Goal: Answer question/provide support: Share knowledge or assist other users

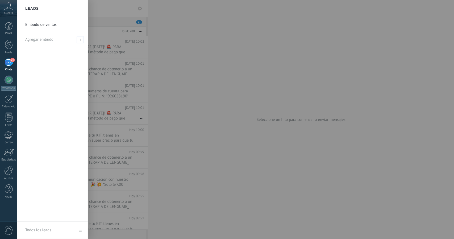
drag, startPoint x: 0, startPoint y: 0, endPoint x: 265, endPoint y: 142, distance: 300.7
click at [265, 143] on div at bounding box center [244, 119] width 454 height 239
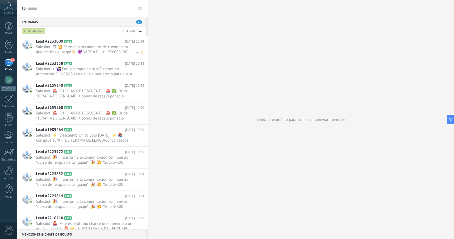
click at [85, 52] on span "Salesbot: 🖼 💥¡Estos son los numeros de cuenta para que realices el pago!👇🏻 💜 YA…" at bounding box center [85, 49] width 98 height 10
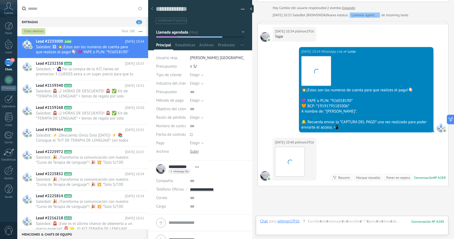
scroll to position [463, 0]
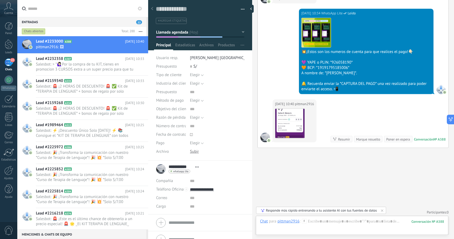
click at [202, 30] on button "Llamada agendada" at bounding box center [200, 32] width 88 height 10
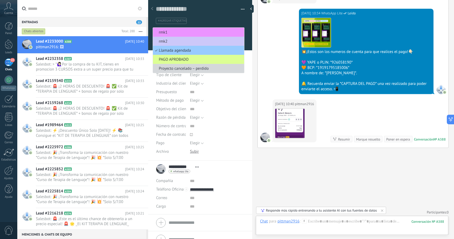
click at [190, 61] on span "PAGO APROBADO" at bounding box center [198, 59] width 90 height 5
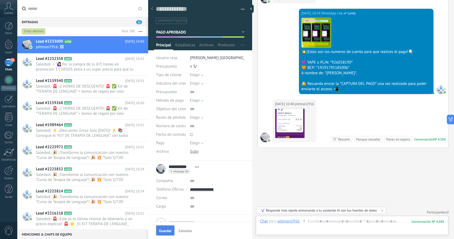
click at [169, 230] on span "Guardar" at bounding box center [165, 231] width 12 height 4
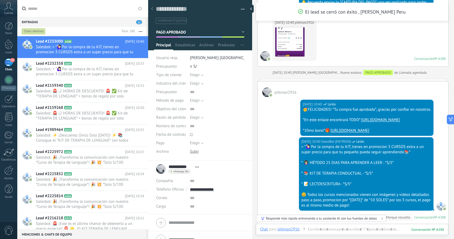
scroll to position [572, 0]
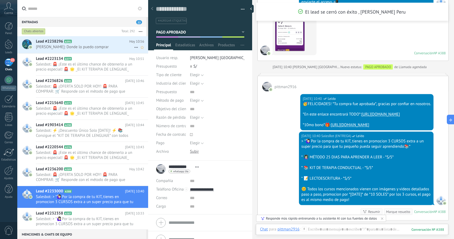
click at [85, 48] on span "[PERSON_NAME]: Donde lo puedo comprar" at bounding box center [85, 46] width 98 height 5
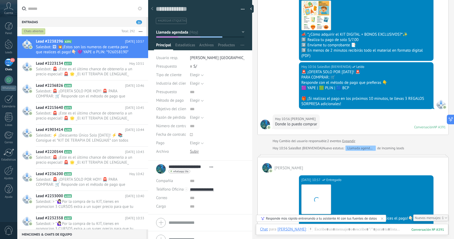
scroll to position [327, 0]
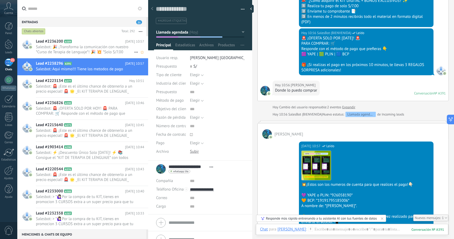
click at [92, 53] on span "Salesbot: 🎉 ¡Transforma la comunicación con nuestro *Curso de Terapia de Lengua…" at bounding box center [85, 49] width 98 height 10
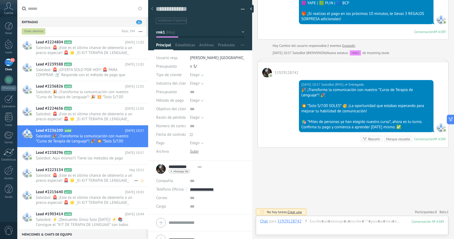
scroll to position [106, 0]
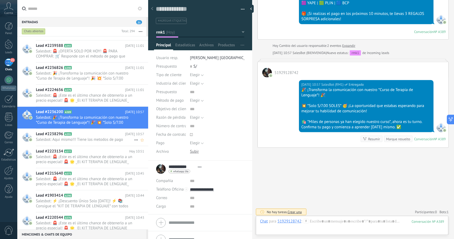
click at [82, 137] on span "Salesbot: Aqui mismo!!! Tiene los metodos de pago" at bounding box center [85, 139] width 98 height 5
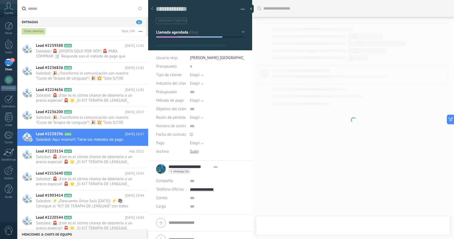
drag, startPoint x: 158, startPoint y: 60, endPoint x: 183, endPoint y: 29, distance: 39.9
click at [183, 30] on span "Llamada agendada" at bounding box center [172, 32] width 32 height 5
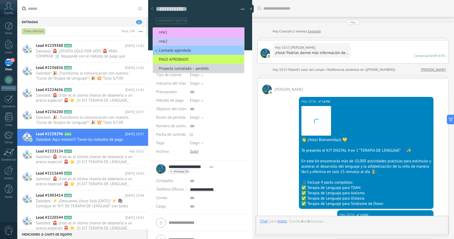
scroll to position [8, 0]
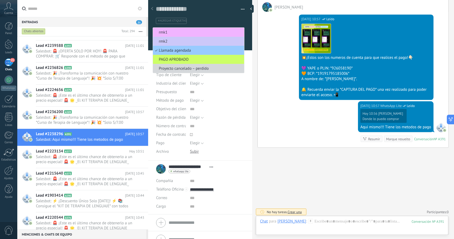
click at [182, 29] on li "rmk1" at bounding box center [198, 32] width 91 height 9
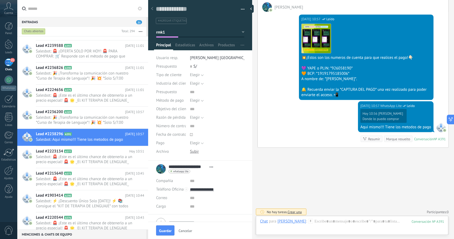
click at [169, 232] on span "Guardar" at bounding box center [165, 231] width 12 height 4
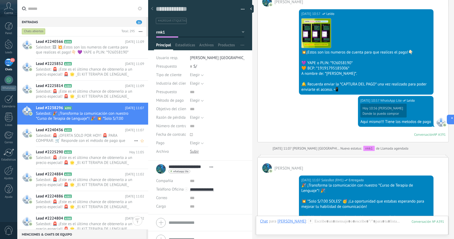
scroll to position [0, 0]
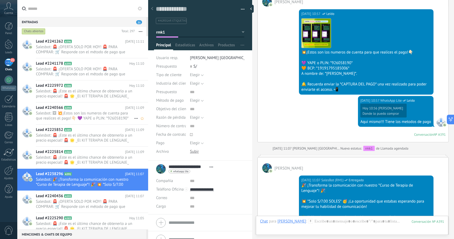
click at [88, 117] on span "Salesbot: 🖼 💥¡Estos son los numeros de cuenta para que realices el pago!👇🏻 💜 YA…" at bounding box center [85, 116] width 98 height 10
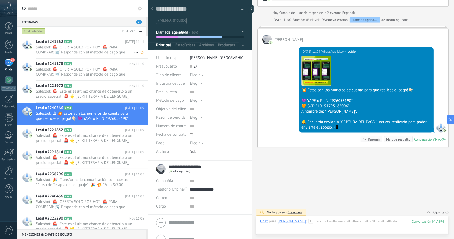
click at [87, 42] on h2 "Lead #2241262 A396" at bounding box center [80, 41] width 89 height 5
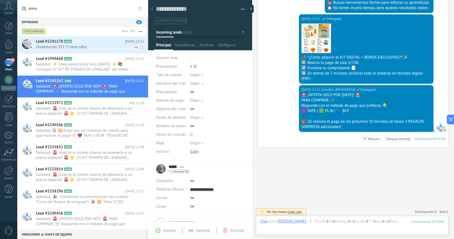
click at [83, 50] on div "Lead #2241178 A395 [DATE] 11:12 chalextorres 331: Y tiene tdha" at bounding box center [92, 44] width 112 height 17
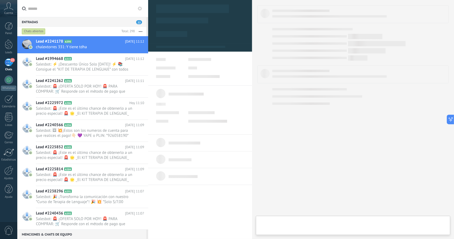
type textarea "**********"
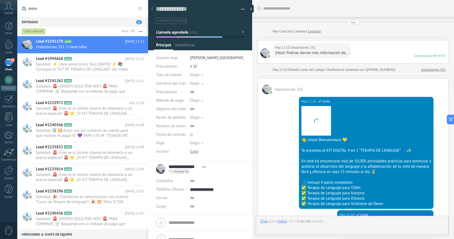
scroll to position [453, 0]
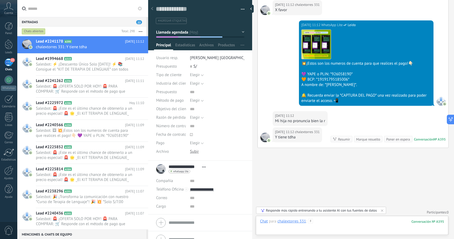
click at [335, 225] on div at bounding box center [352, 227] width 184 height 16
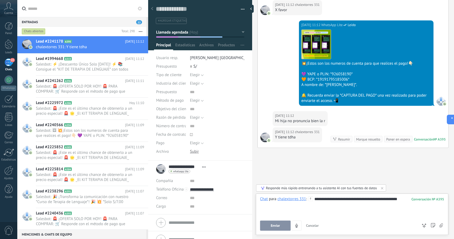
click at [278, 226] on span "Enviar" at bounding box center [275, 226] width 9 height 4
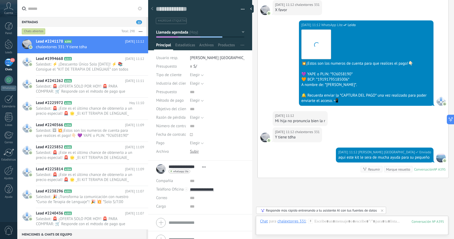
scroll to position [483, 0]
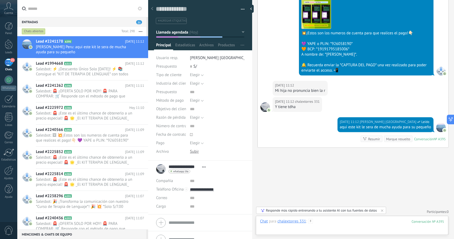
click at [335, 225] on div at bounding box center [352, 227] width 184 height 16
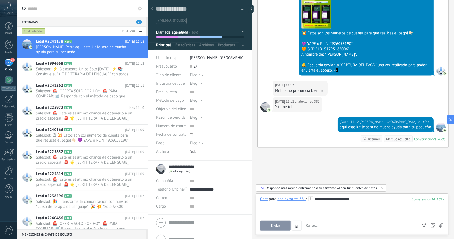
click at [270, 225] on button "Enviar" at bounding box center [275, 225] width 31 height 10
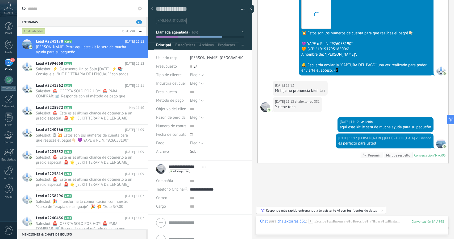
scroll to position [499, 0]
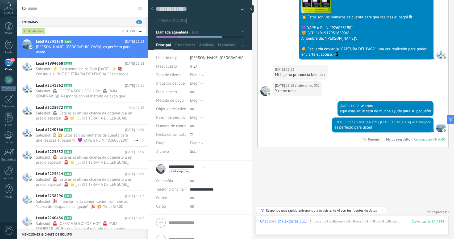
click at [63, 135] on span "Salesbot: 🖼 💥¡Estos son los numeros de cuenta para que realices el pago!👇🏻 💜 YA…" at bounding box center [85, 138] width 98 height 10
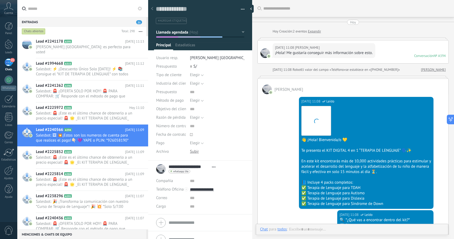
scroll to position [388, 0]
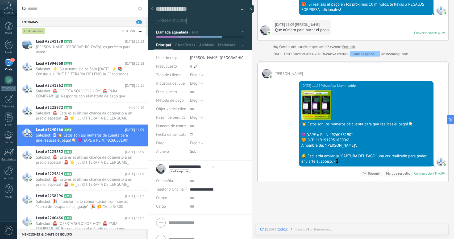
click at [170, 32] on span "Llamada agendada" at bounding box center [172, 32] width 32 height 5
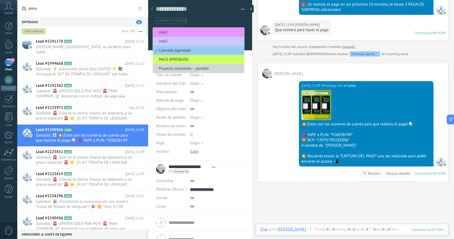
click at [170, 32] on span "rmk1" at bounding box center [198, 32] width 90 height 5
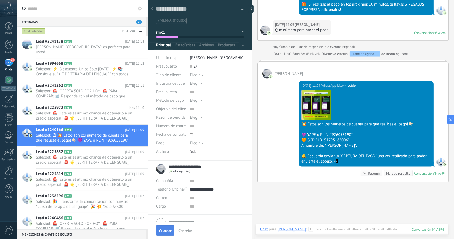
click at [168, 234] on button "Guardar" at bounding box center [165, 230] width 18 height 10
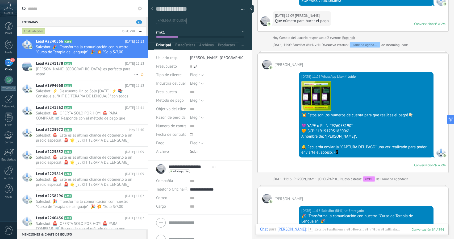
click at [92, 65] on h2 "Lead #2241178 A395" at bounding box center [80, 63] width 89 height 5
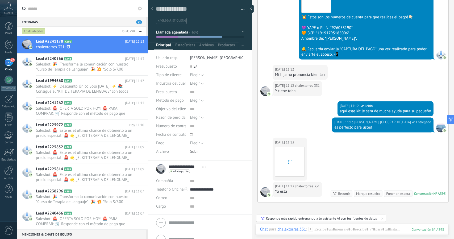
scroll to position [554, 0]
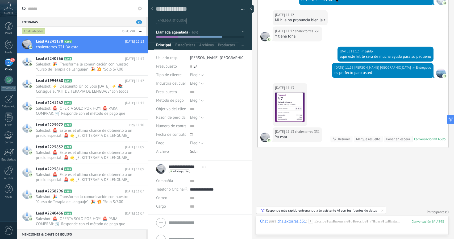
click at [169, 35] on button "Llamada agendada" at bounding box center [200, 32] width 88 height 10
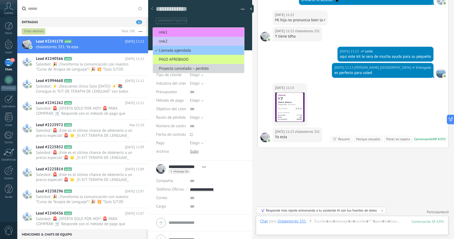
click at [177, 58] on span "PAGO APROBADO" at bounding box center [198, 59] width 90 height 5
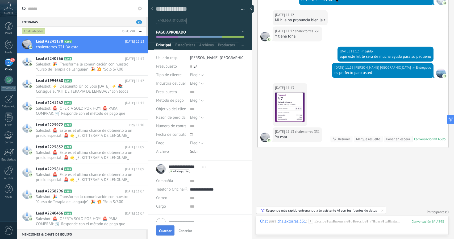
click at [161, 231] on span "Guardar" at bounding box center [165, 231] width 12 height 4
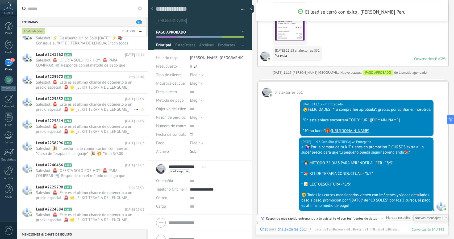
scroll to position [0, 0]
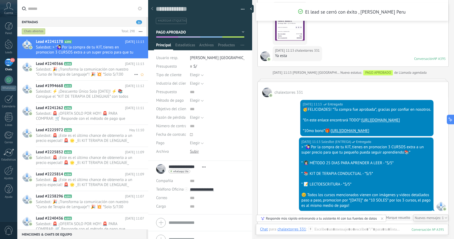
click at [101, 71] on span "Salesbot: 🎉 ¡Transforma la comunicación con nuestro *Curso de Terapia de Lengua…" at bounding box center [85, 72] width 98 height 10
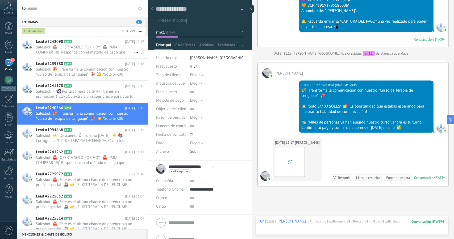
scroll to position [560, 0]
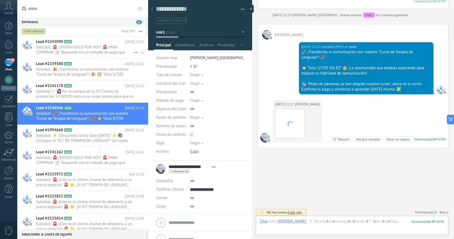
click at [74, 51] on span "Salesbot: 🚨 ¡OFERTA SOLO POR HOY! 🚨 PARA COMPRAR: 🛒 Responde con el método de p…" at bounding box center [85, 50] width 98 height 10
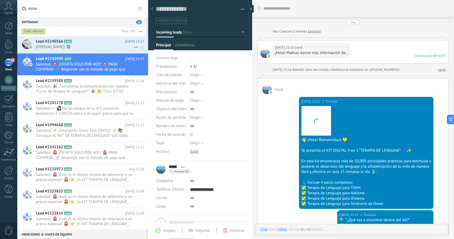
scroll to position [8, 0]
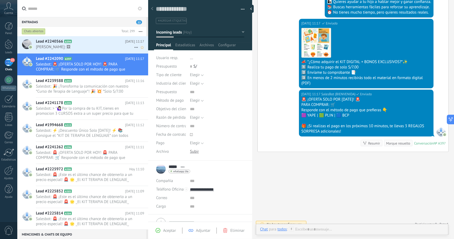
click at [88, 46] on span "[PERSON_NAME]: 🖼" at bounding box center [85, 46] width 98 height 5
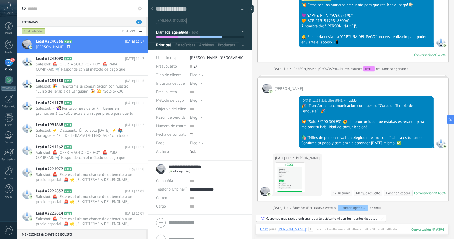
scroll to position [536, 0]
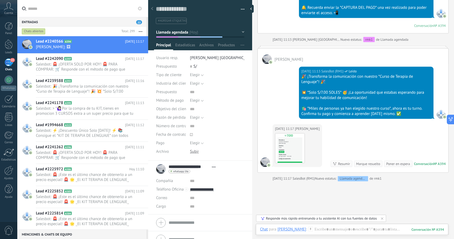
click at [176, 30] on span "Llamada agendada" at bounding box center [172, 32] width 32 height 5
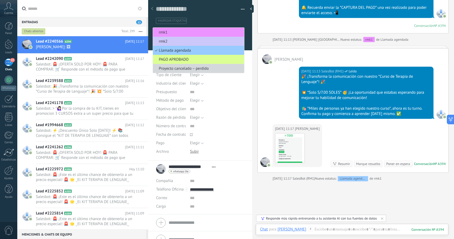
click at [183, 61] on span "PAGO APROBADO" at bounding box center [198, 59] width 90 height 5
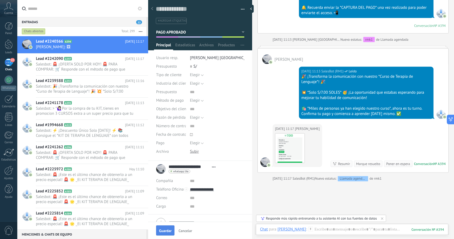
click at [165, 229] on span "Guardar" at bounding box center [165, 231] width 12 height 4
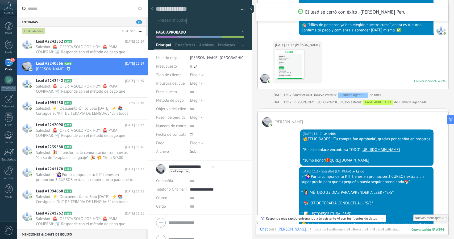
scroll to position [681, 0]
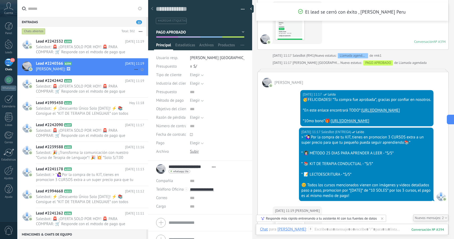
click at [81, 66] on h2 "Lead #2240566 A394" at bounding box center [80, 63] width 89 height 5
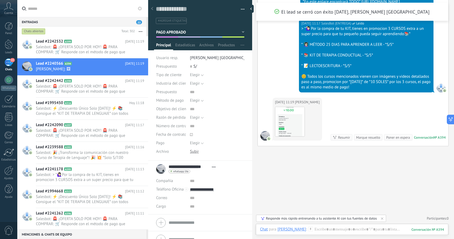
scroll to position [813, 0]
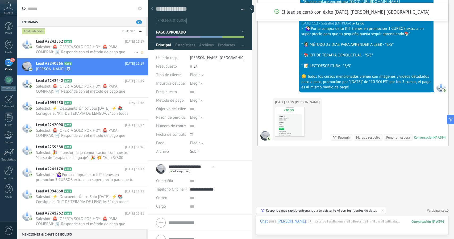
click at [85, 46] on span "Salesbot: 🚨 ¡OFERTA SOLO POR HOY! 🚨 PARA COMPRAR: 🛒 Responde con el método de p…" at bounding box center [85, 49] width 98 height 10
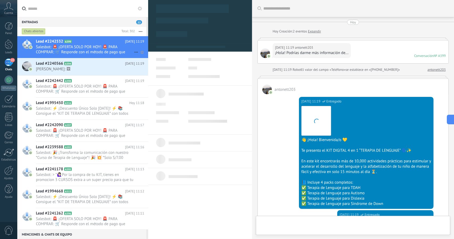
scroll to position [8, 0]
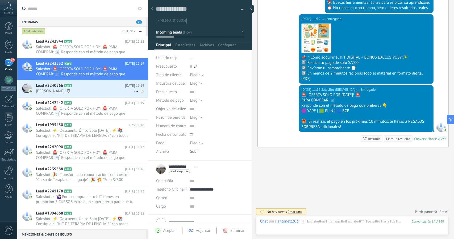
click at [95, 85] on h2 "Lead #2240566 A394" at bounding box center [80, 85] width 89 height 5
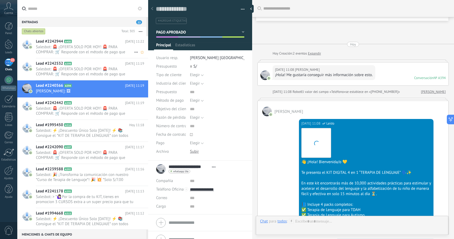
scroll to position [813, 0]
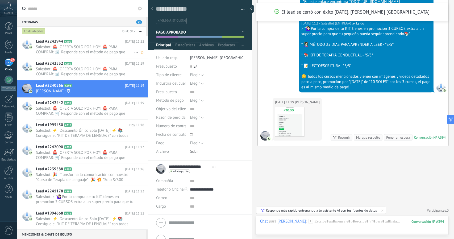
click at [83, 51] on span "Salesbot: 🚨 ¡OFERTA SOLO POR HOY! 🚨 PARA COMPRAR: 🛒 Responde con el método de p…" at bounding box center [85, 49] width 98 height 10
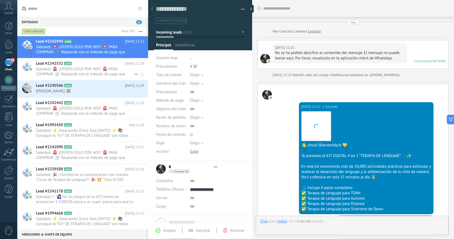
scroll to position [271, 0]
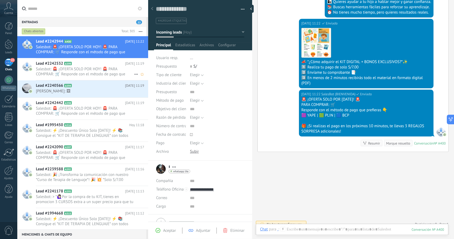
click at [89, 69] on span "Salesbot: 🚨 ¡OFERTA SOLO POR HOY! 🚨 PARA COMPRAR: 🛒 Responde con el método de p…" at bounding box center [85, 71] width 98 height 10
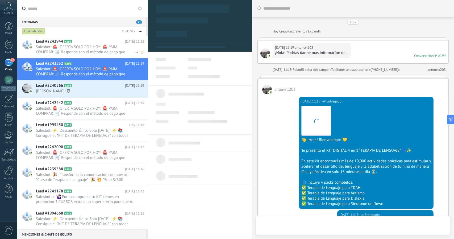
scroll to position [271, 0]
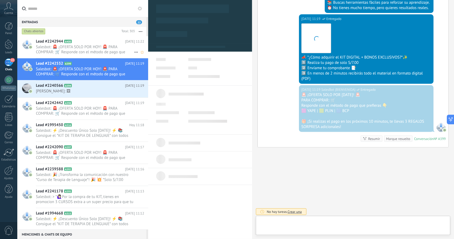
click at [78, 51] on span "Salesbot: 🚨 ¡OFERTA SOLO POR HOY! 🚨 PARA COMPRAR: 🛒 Responde con el método de p…" at bounding box center [85, 49] width 98 height 10
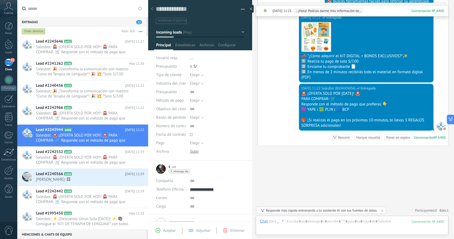
scroll to position [271, 0]
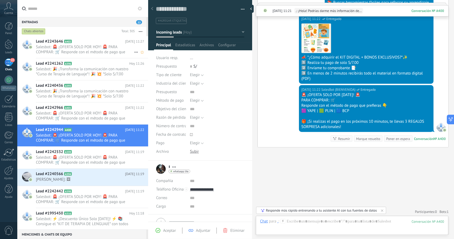
click at [93, 49] on span "Salesbot: 🚨 ¡OFERTA SOLO POR HOY! 🚨 PARA COMPRAR: 🛒 Responde con el método de p…" at bounding box center [85, 49] width 98 height 10
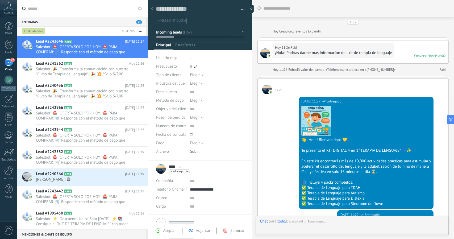
scroll to position [271, 0]
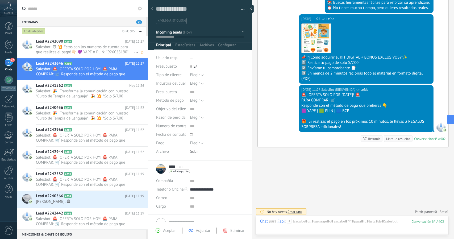
click at [78, 52] on span "Salesbot: 🖼 💥¡Estos son los numeros de cuenta para que realices el pago!👇🏻 💜 YA…" at bounding box center [85, 49] width 98 height 10
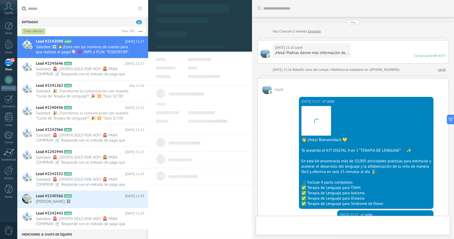
type textarea "**********"
